Goal: Check status: Check status

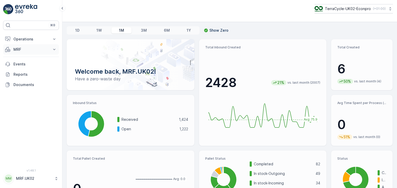
click at [53, 47] on icon at bounding box center [54, 49] width 5 height 5
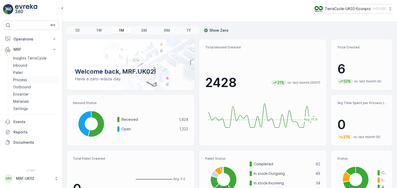
click at [20, 81] on p "Process" at bounding box center [20, 79] width 14 height 5
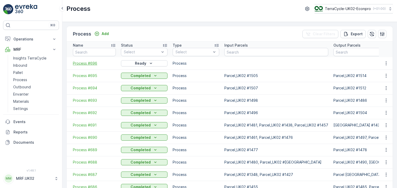
click at [92, 64] on span "Process #696" at bounding box center [94, 63] width 43 height 5
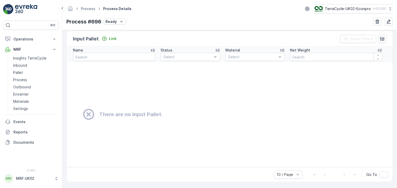
scroll to position [32, 0]
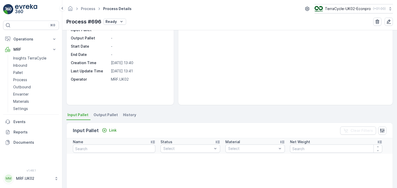
click at [107, 114] on span "Output Pallet" at bounding box center [105, 115] width 24 height 5
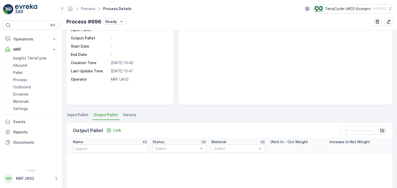
click at [83, 117] on span "Input Pallet" at bounding box center [77, 115] width 21 height 5
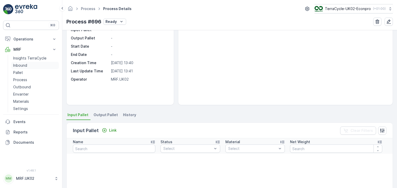
click at [23, 66] on p "Inbound" at bounding box center [20, 65] width 14 height 5
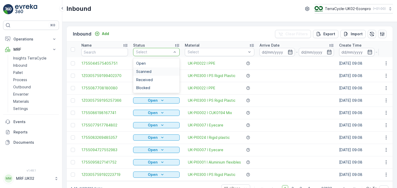
click at [151, 69] on div "Scanned" at bounding box center [156, 72] width 46 height 8
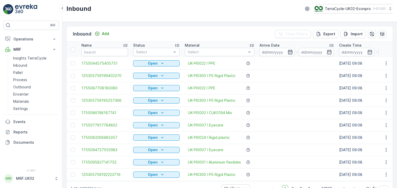
click at [288, 51] on icon "button" at bounding box center [289, 52] width 5 height 5
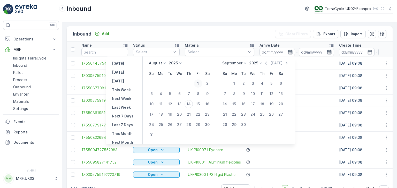
click at [201, 81] on div "1" at bounding box center [198, 84] width 8 height 8
type input "01.08.2025"
click at [201, 81] on div "1" at bounding box center [198, 84] width 8 height 8
type input "01.08.2025"
click at [192, 102] on div "14" at bounding box center [188, 104] width 8 height 8
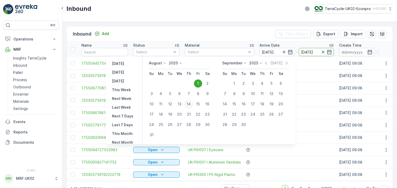
type input "14.08.2025"
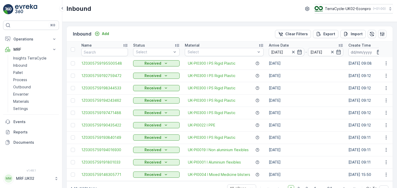
scroll to position [14, 0]
